Goal: Information Seeking & Learning: Learn about a topic

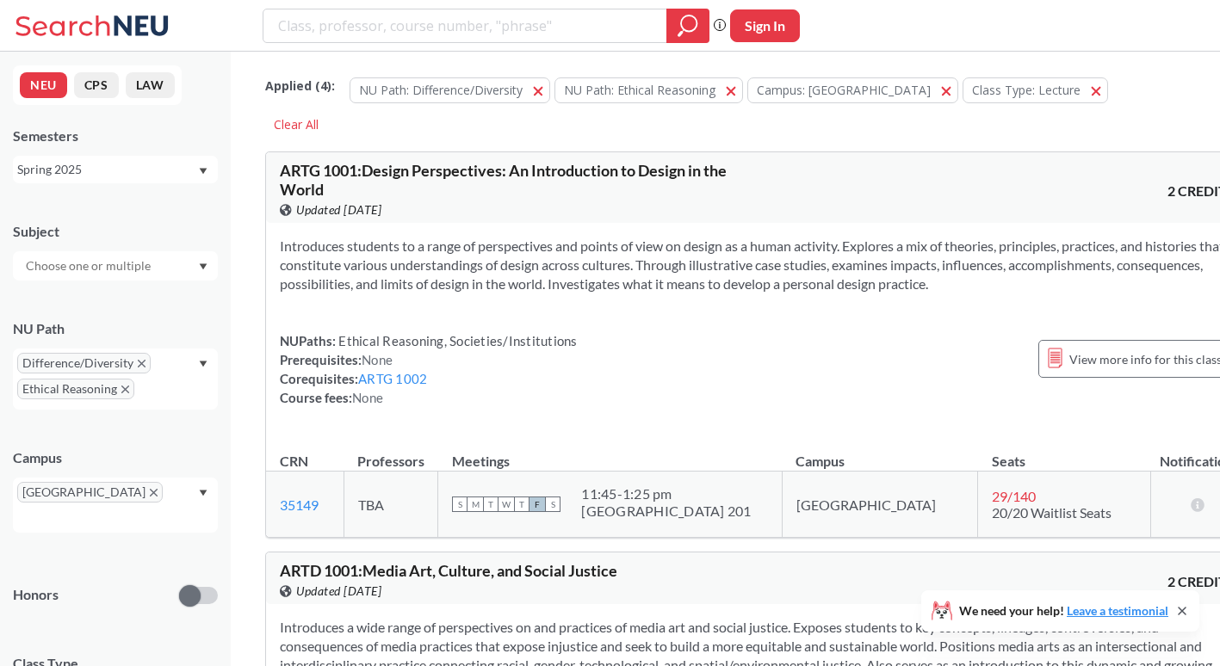
scroll to position [25558, 0]
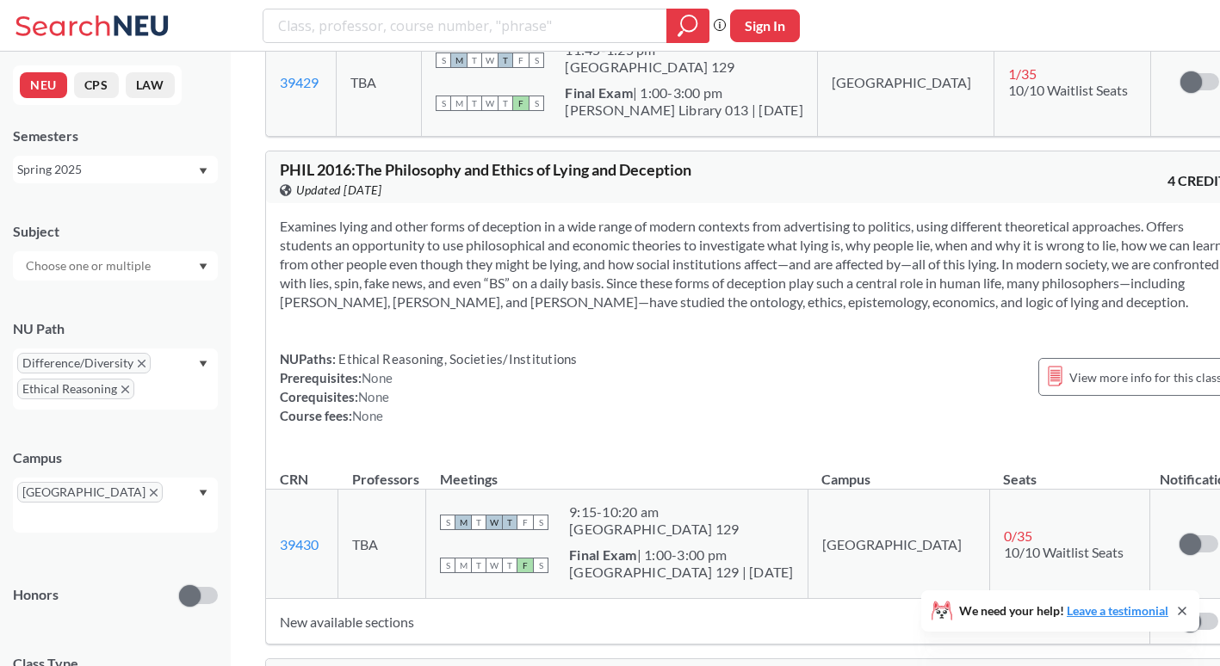
click at [125, 387] on icon "X to remove pill" at bounding box center [125, 390] width 8 height 8
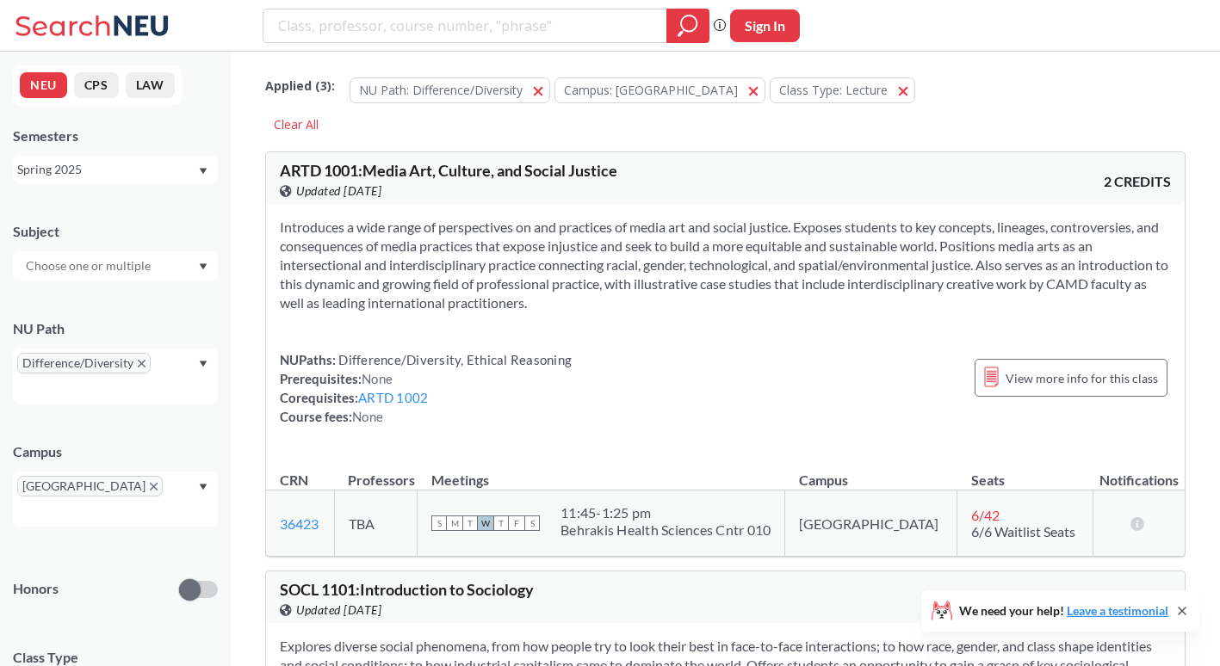
click at [201, 363] on icon "Dropdown arrow" at bounding box center [204, 364] width 8 height 6
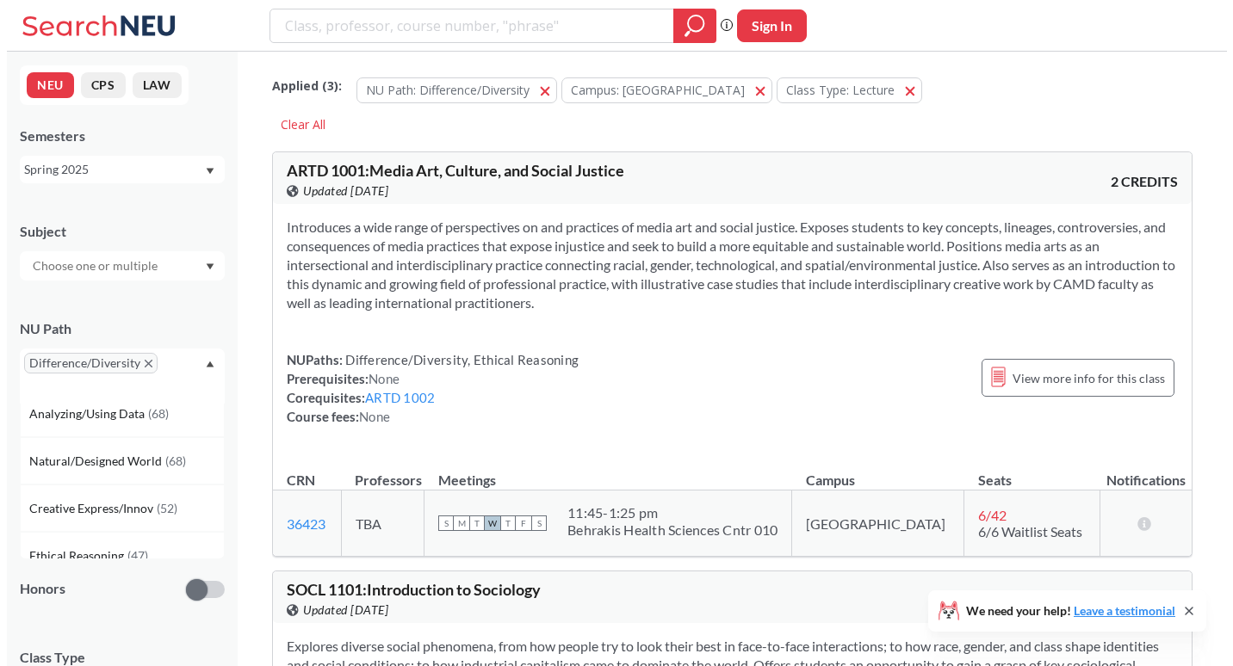
scroll to position [167, 0]
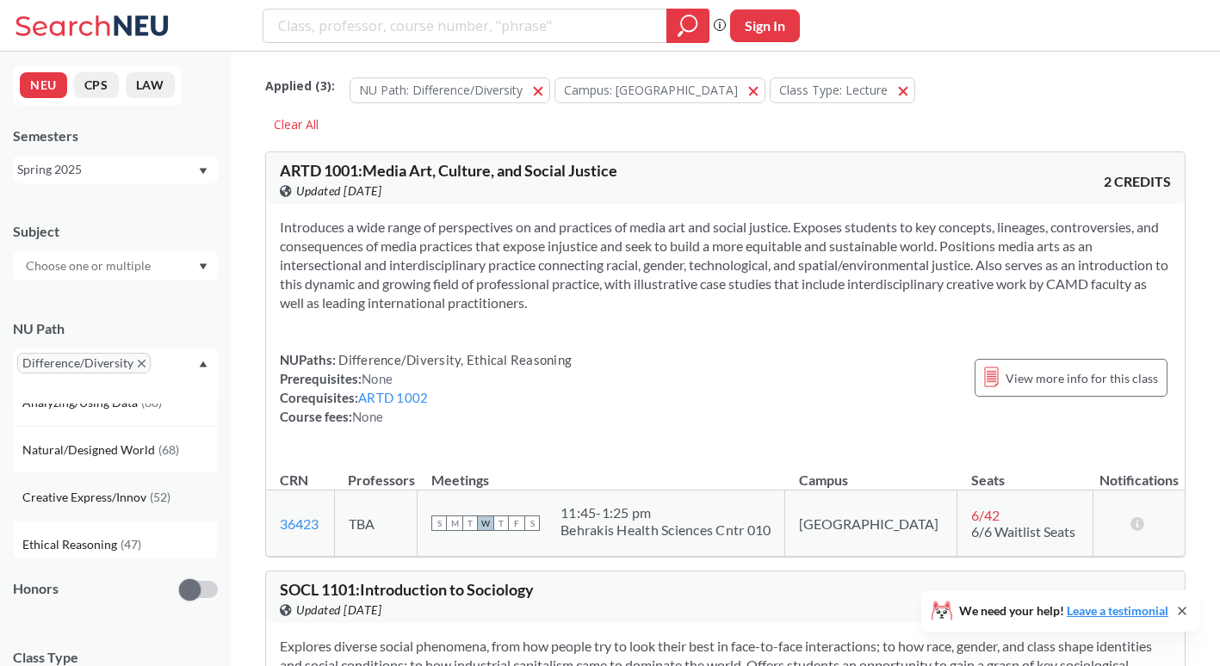
click at [171, 490] on div "Creative Express/Innov ( 52 )" at bounding box center [119, 497] width 195 height 19
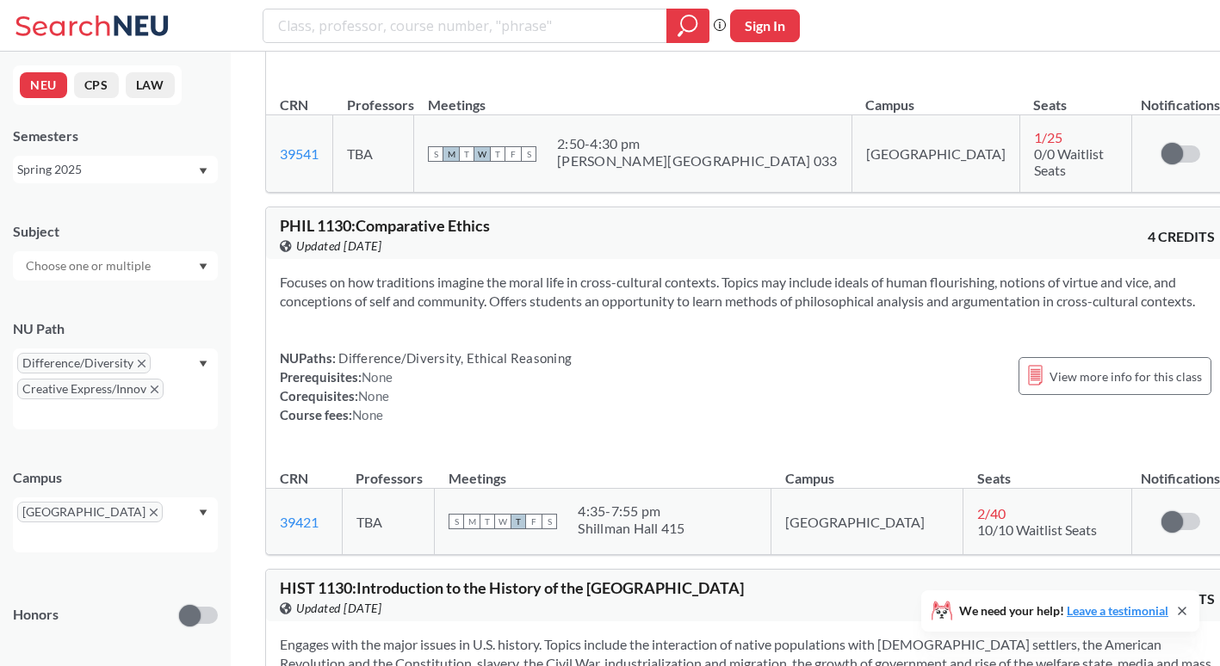
scroll to position [10195, 0]
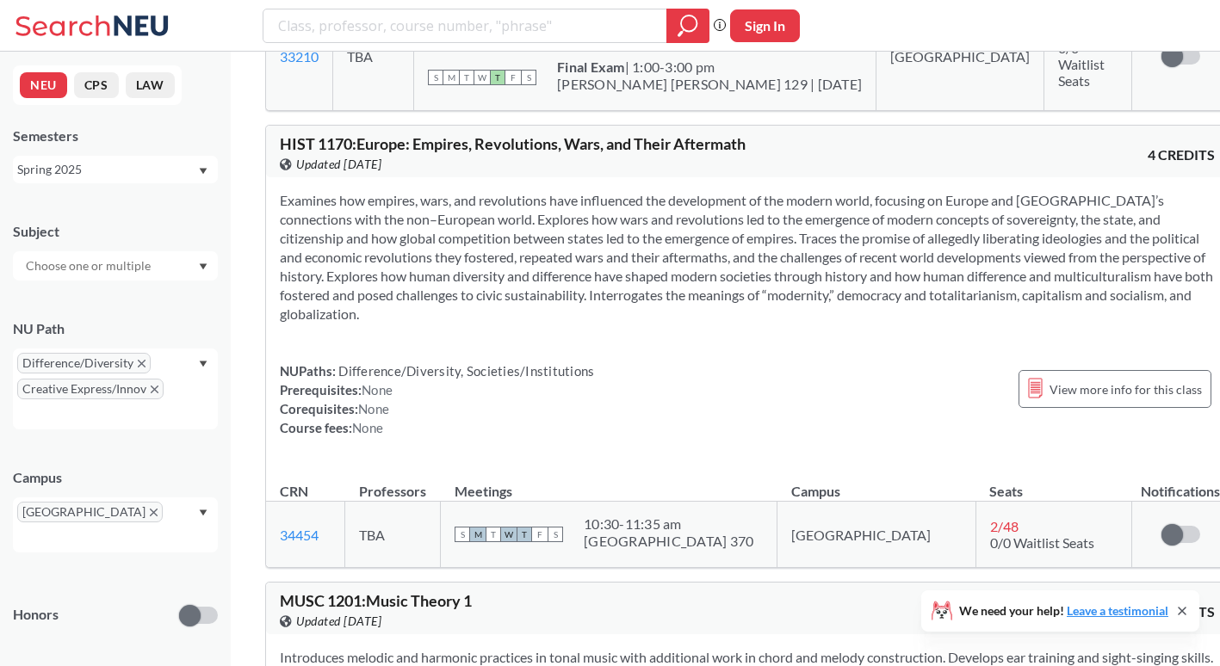
scroll to position [14191, 0]
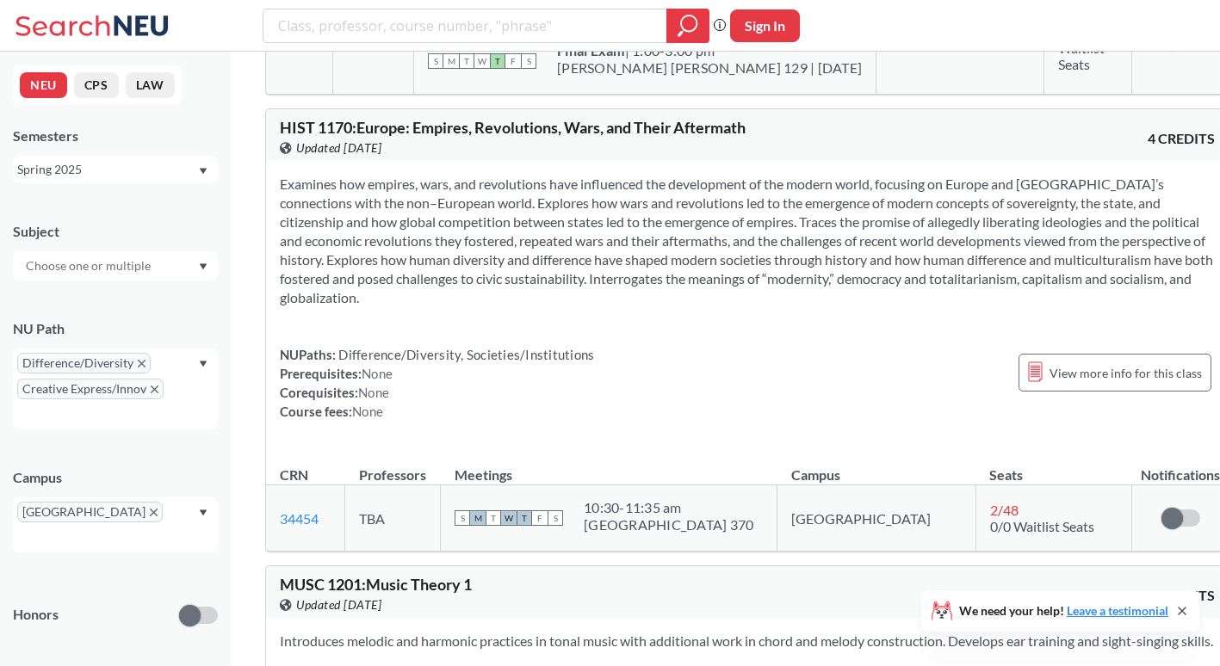
drag, startPoint x: 248, startPoint y: 324, endPoint x: 248, endPoint y: 270, distance: 54.2
click at [179, 173] on div "Spring 2025" at bounding box center [107, 169] width 180 height 19
click at [181, 199] on div "Fall 2025" at bounding box center [119, 207] width 195 height 19
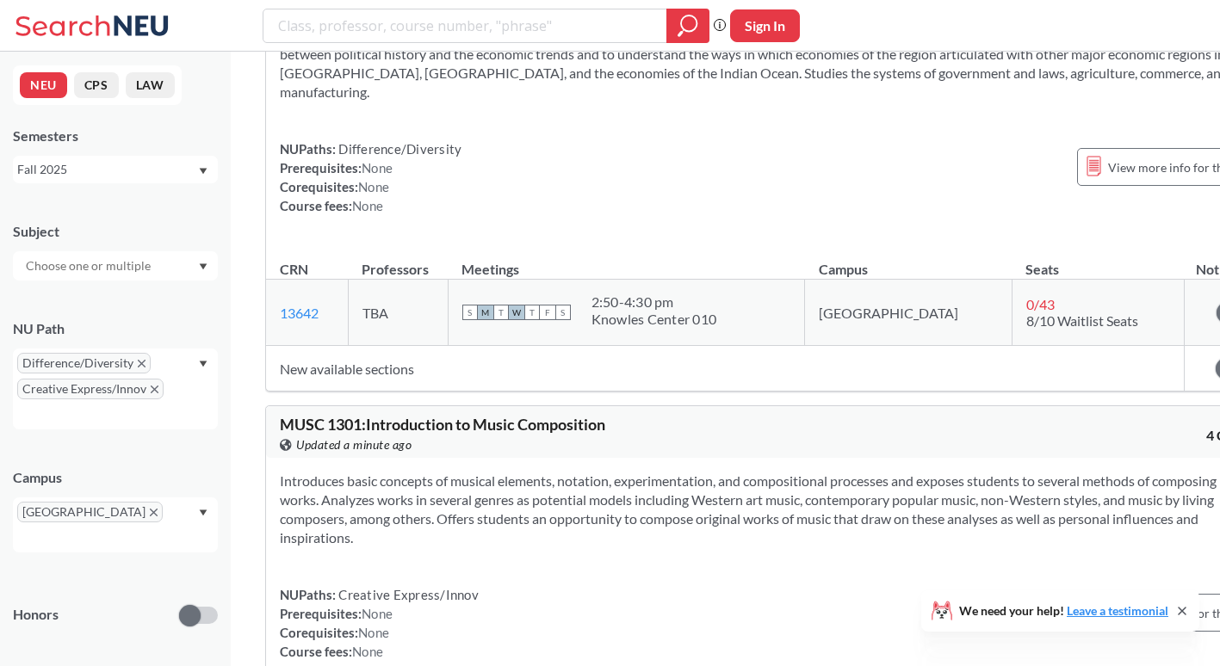
scroll to position [21458, 0]
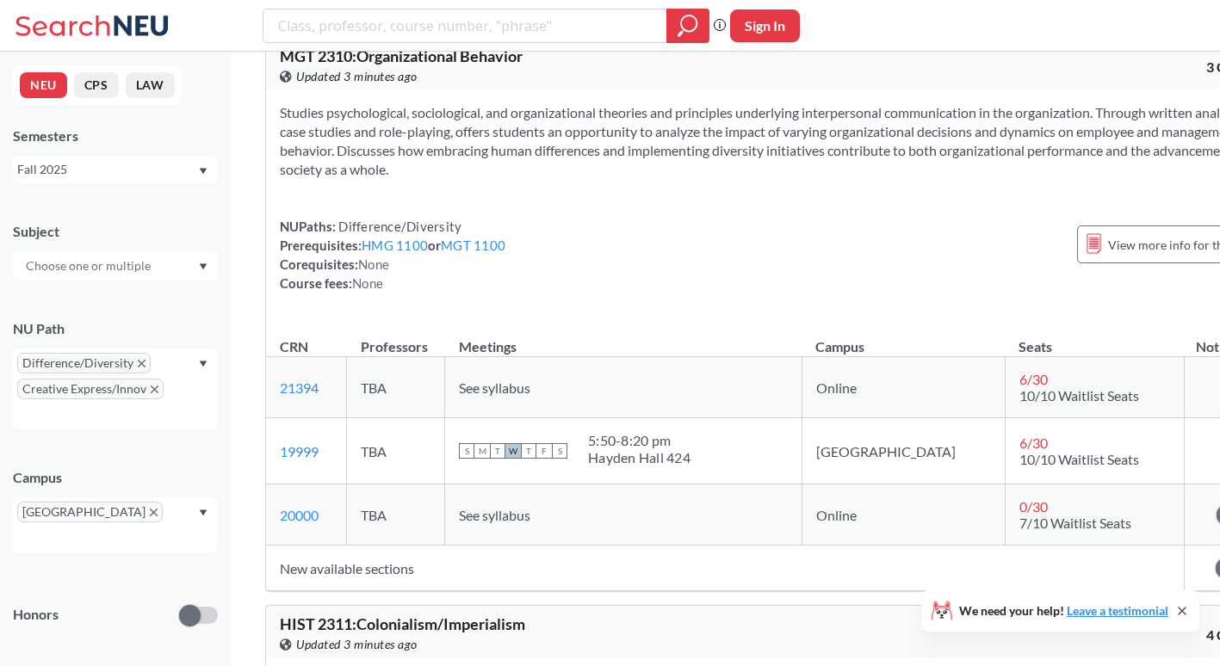
scroll to position [38852, 0]
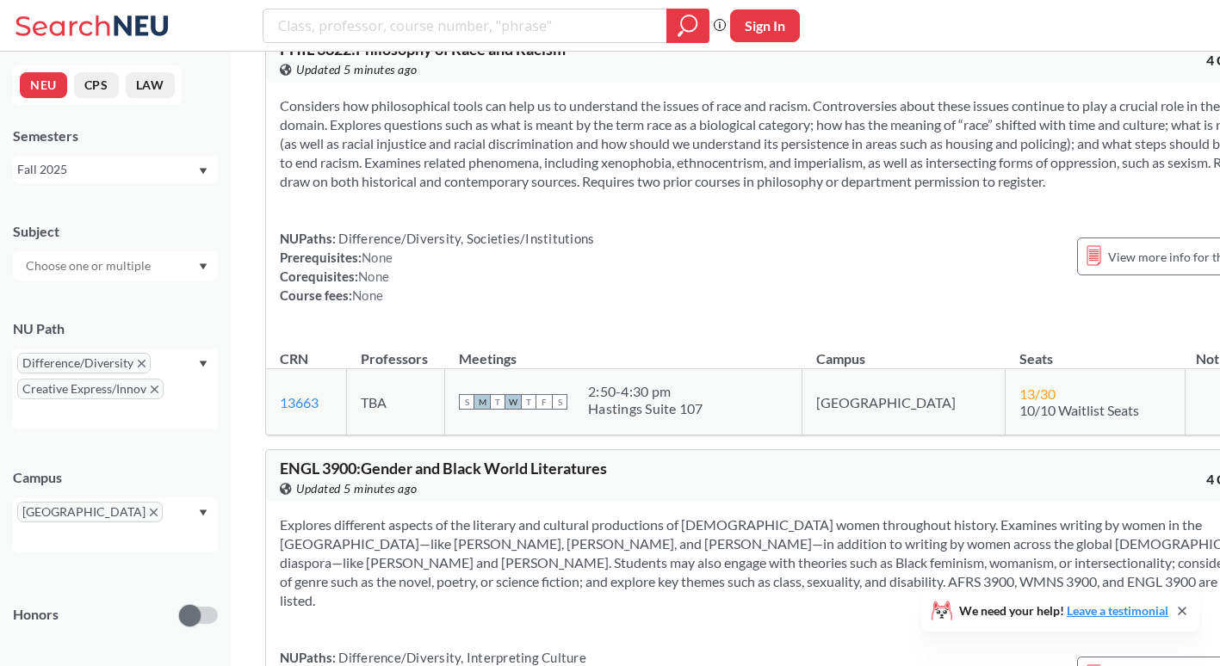
scroll to position [67419, 0]
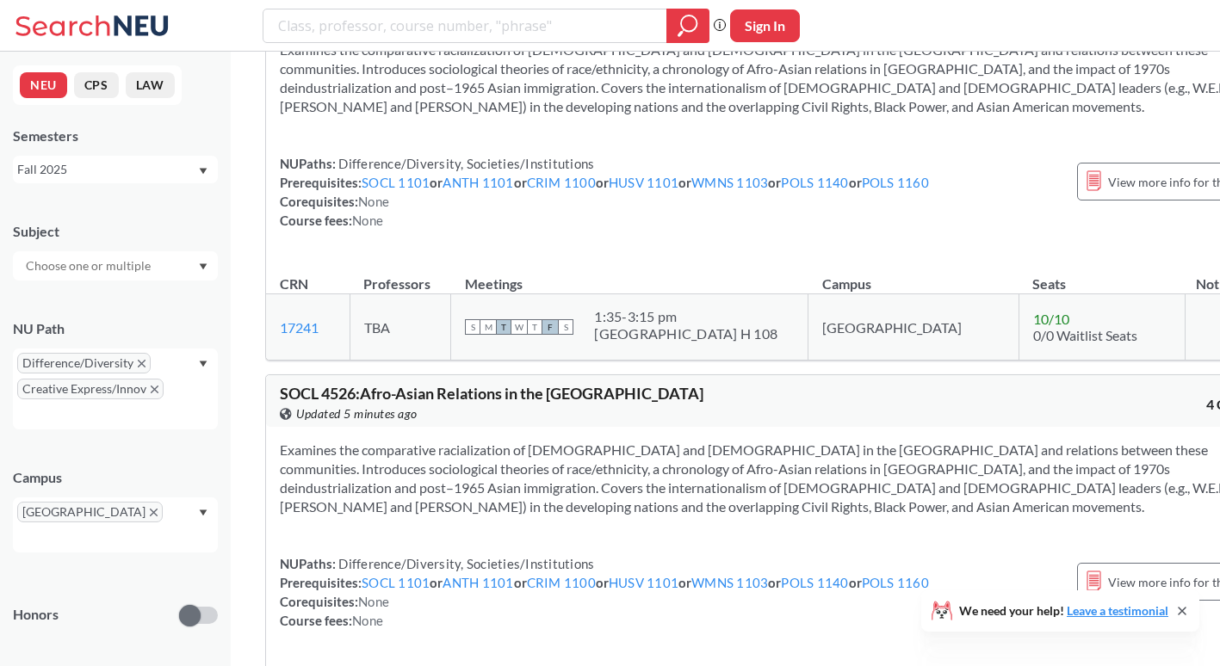
click at [164, 266] on div at bounding box center [115, 265] width 205 height 29
click at [220, 243] on div "NEU CPS LAW Semesters Fall 2025 Subject NU Path Difference/Diversity Creative E…" at bounding box center [115, 359] width 231 height 615
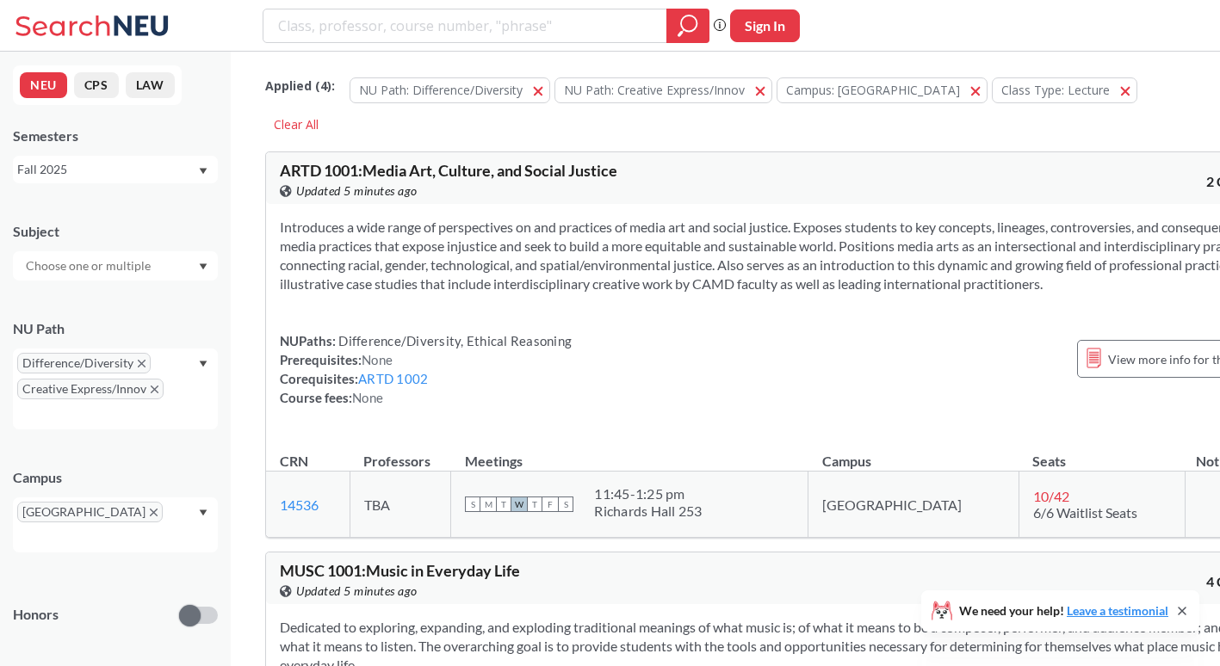
click at [225, 633] on div "NEU CPS LAW Semesters Fall 2025 Subject NU Path Difference/Diversity Creative E…" at bounding box center [115, 359] width 231 height 615
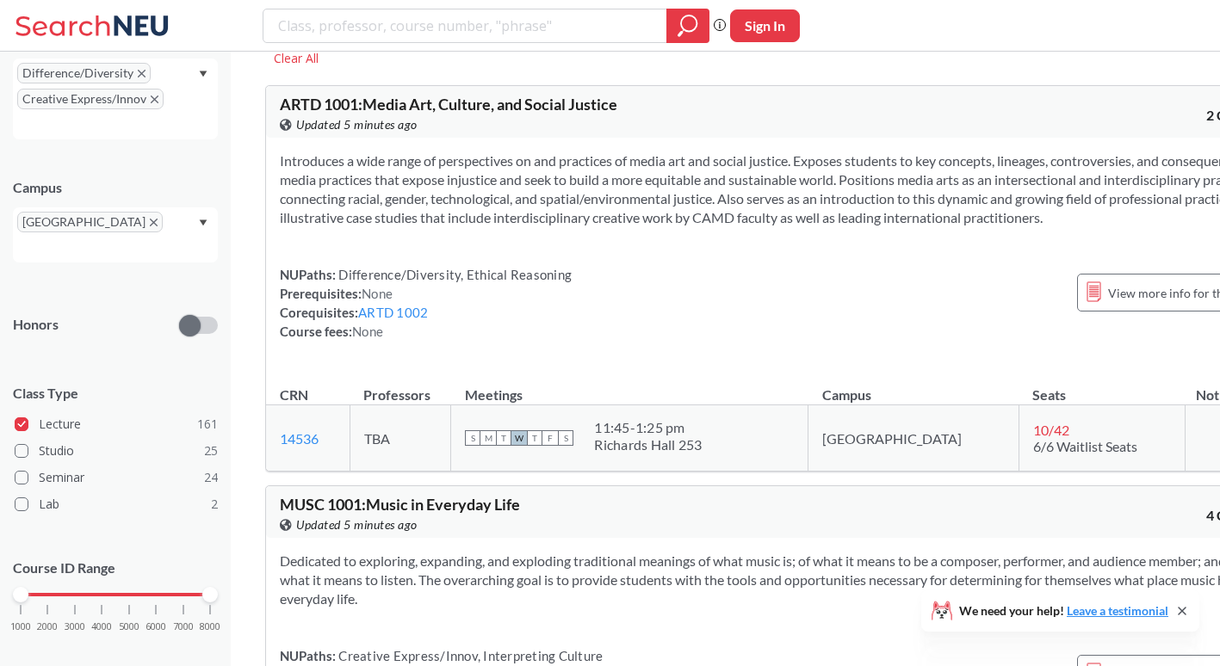
scroll to position [69, 0]
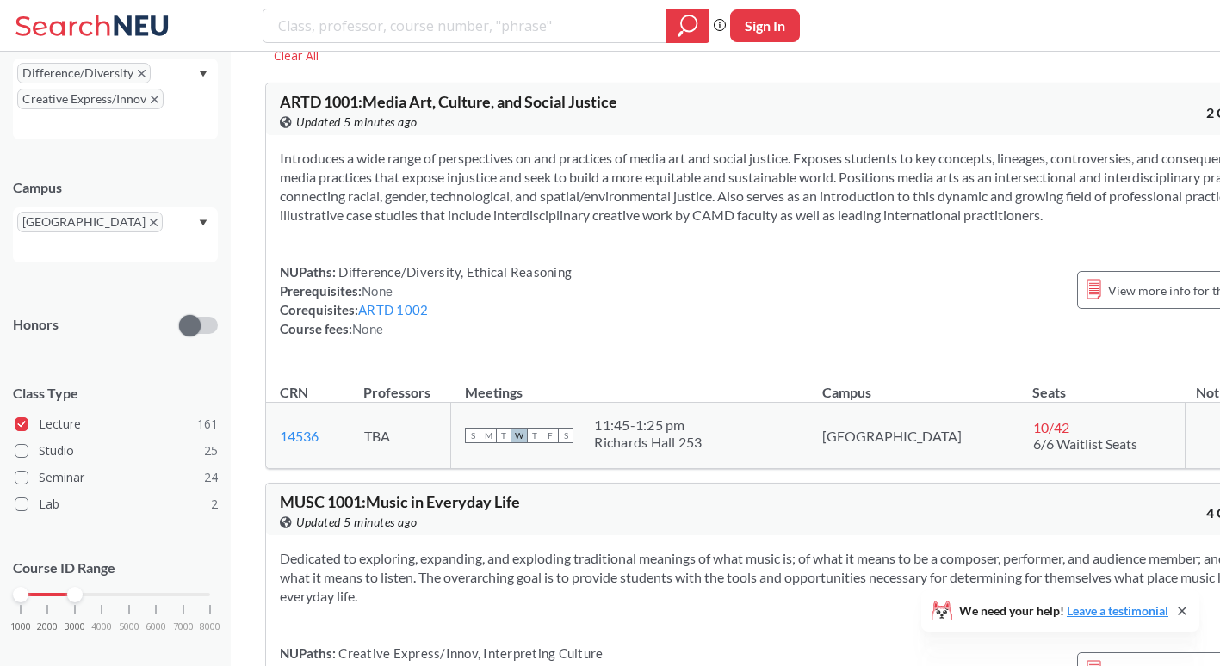
drag, startPoint x: 214, startPoint y: 573, endPoint x: 66, endPoint y: 592, distance: 148.5
click at [66, 592] on div "1000 2000 3000 4000 5000 6000 7000 8000" at bounding box center [115, 627] width 205 height 77
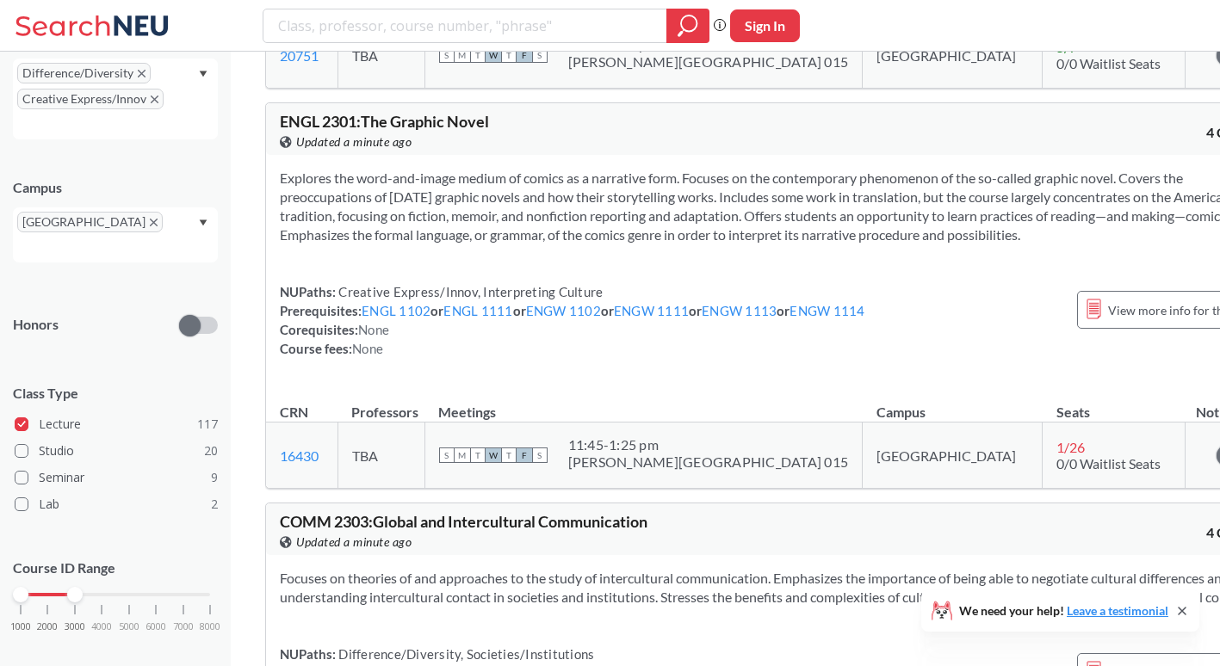
scroll to position [41208, 0]
